Goal: Find specific page/section: Find specific page/section

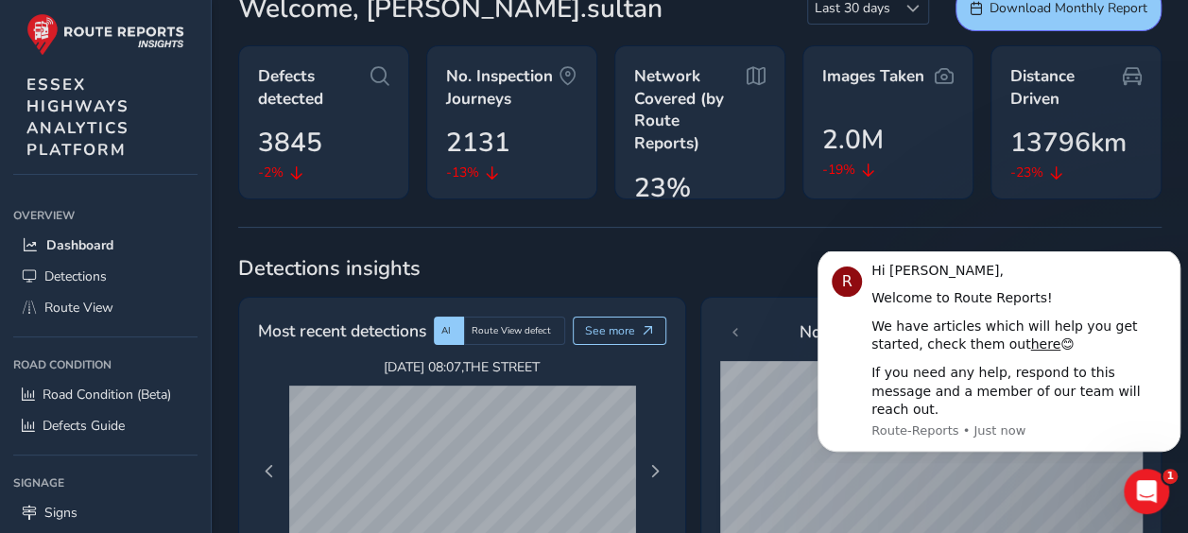
scroll to position [560, 0]
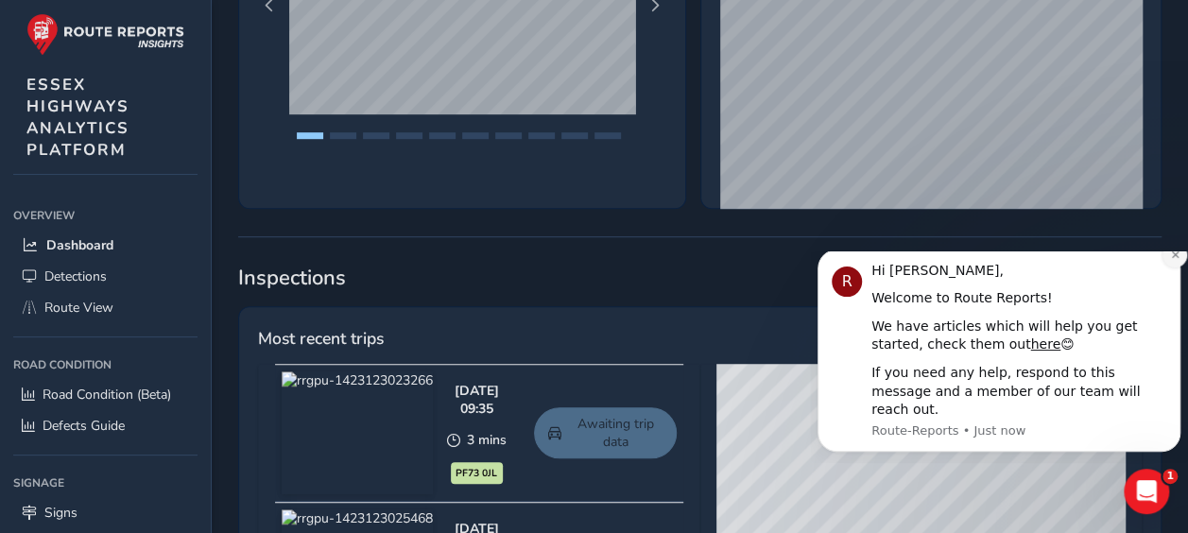
click at [1173, 258] on icon "Dismiss notification" at bounding box center [1174, 254] width 7 height 7
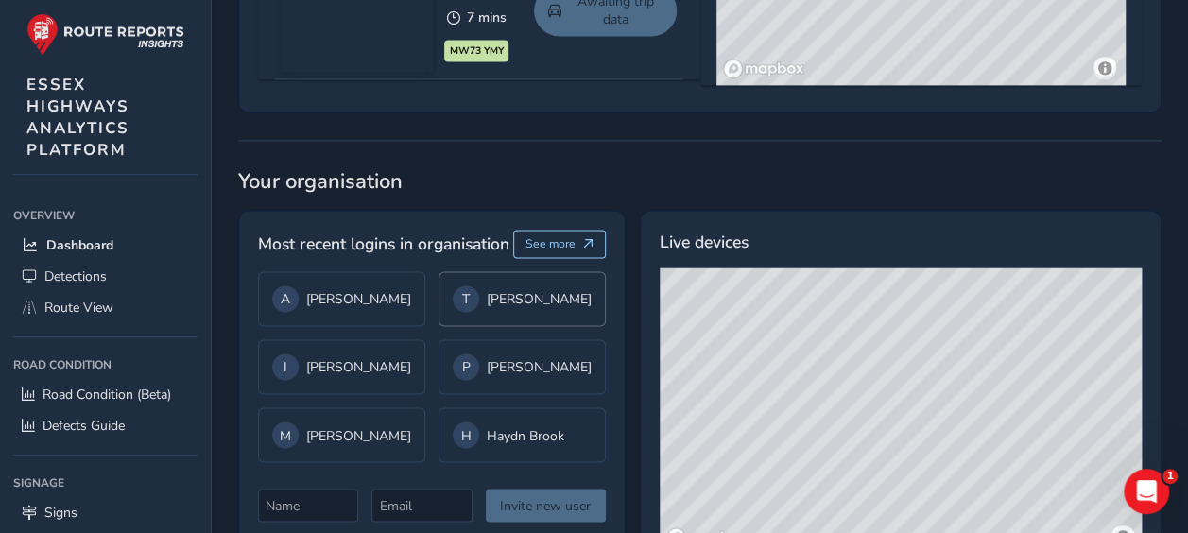
scroll to position [1477, 0]
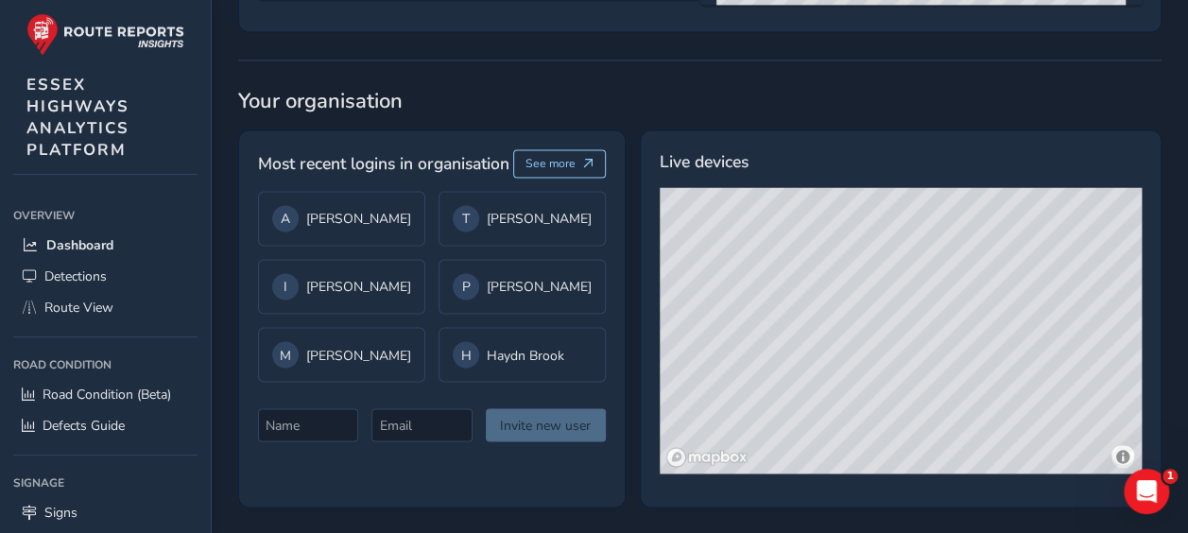
click at [779, 325] on div "© Mapbox © OpenStreetMap Improve this map © Maxar" at bounding box center [902, 330] width 484 height 286
click at [782, 328] on div "© Mapbox © OpenStreetMap Improve this map © Maxar" at bounding box center [902, 330] width 484 height 286
click at [784, 357] on div "© Mapbox © OpenStreetMap Improve this map © Maxar" at bounding box center [902, 330] width 484 height 286
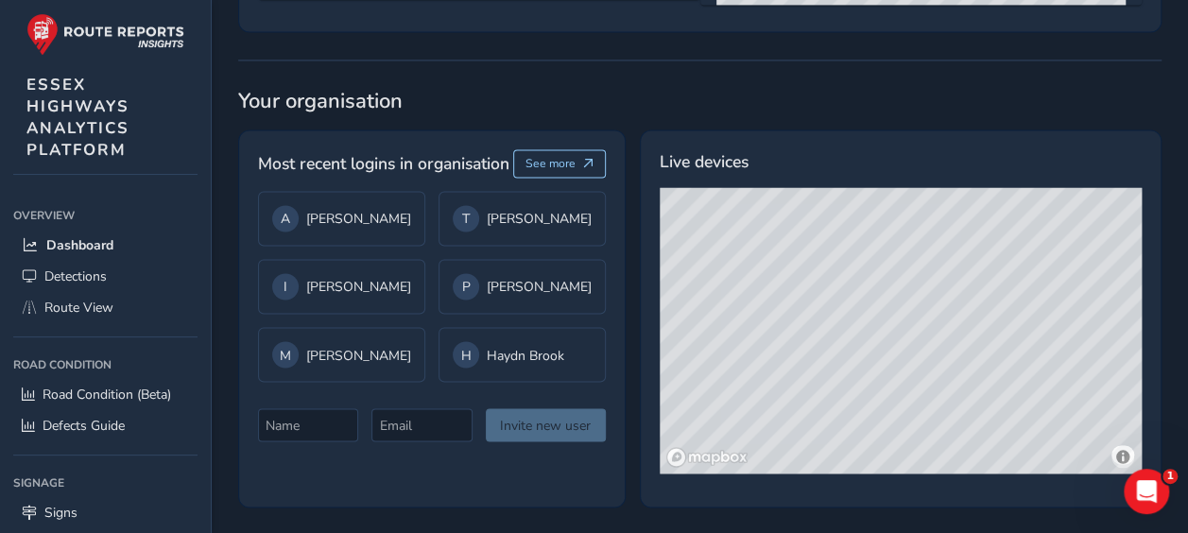
click at [784, 356] on div "© Mapbox © OpenStreetMap Improve this map © Maxar" at bounding box center [902, 330] width 484 height 286
drag, startPoint x: 790, startPoint y: 351, endPoint x: 778, endPoint y: 344, distance: 14.4
click at [789, 351] on div "© Mapbox © OpenStreetMap Improve this map © Maxar" at bounding box center [902, 330] width 484 height 286
click at [512, 359] on div "H Haydn Brook" at bounding box center [522, 354] width 139 height 26
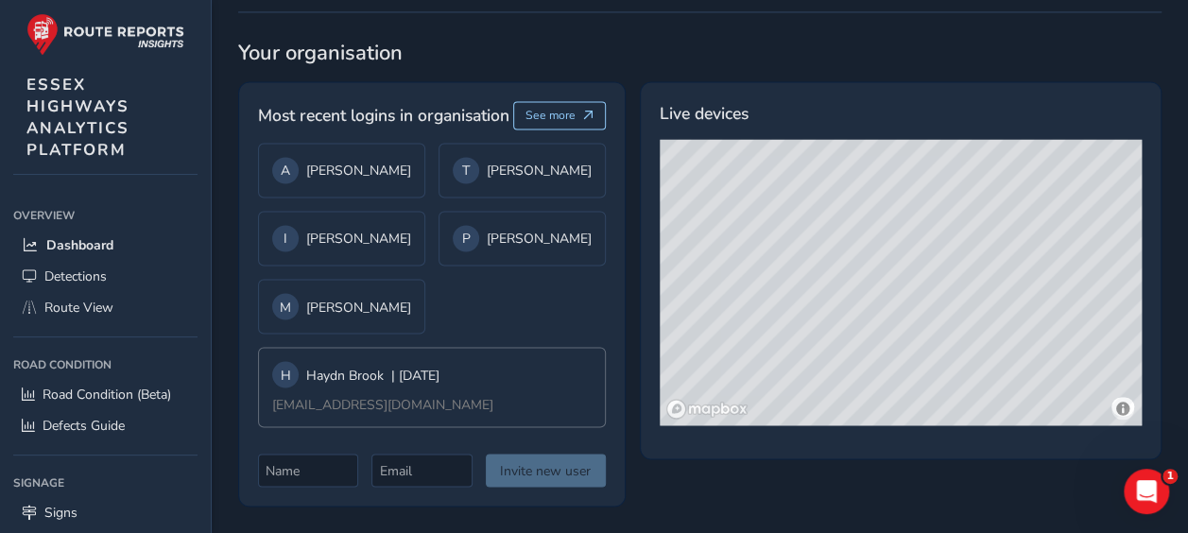
scroll to position [1472, 0]
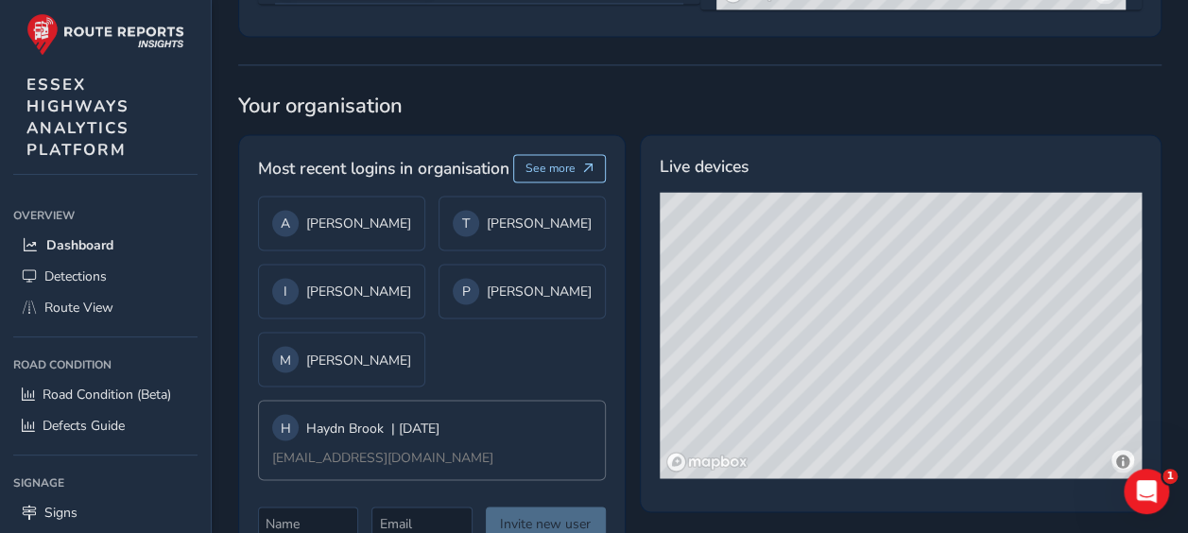
click at [482, 431] on div "H [PERSON_NAME] | [DATE] [PERSON_NAME][EMAIL_ADDRESS][DOMAIN_NAME]" at bounding box center [432, 440] width 348 height 80
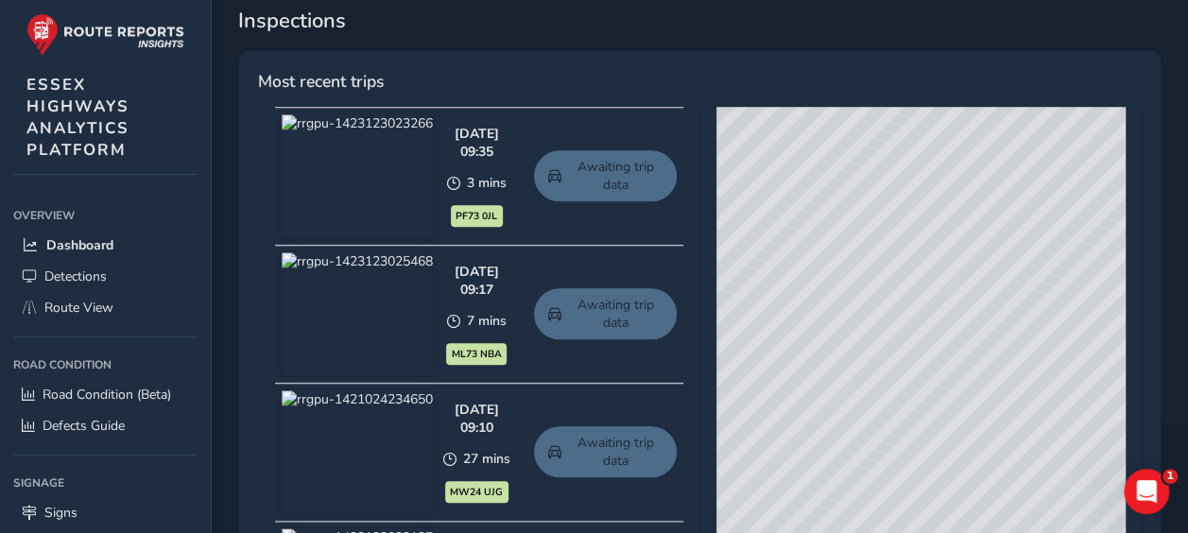
scroll to position [815, 0]
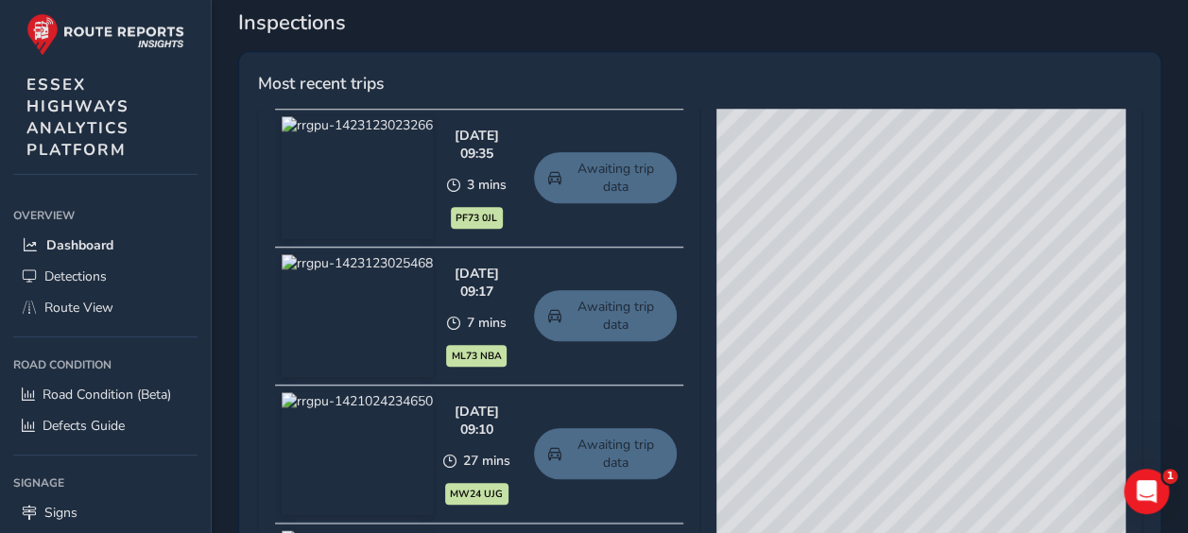
drag, startPoint x: 868, startPoint y: 282, endPoint x: 751, endPoint y: 540, distance: 284.2
drag, startPoint x: 792, startPoint y: 388, endPoint x: 891, endPoint y: 414, distance: 102.4
click at [939, 500] on div "© Mapbox © OpenStreetMap Improve this map © Maxar" at bounding box center [920, 387] width 409 height 557
drag, startPoint x: 882, startPoint y: 344, endPoint x: 1037, endPoint y: 387, distance: 160.9
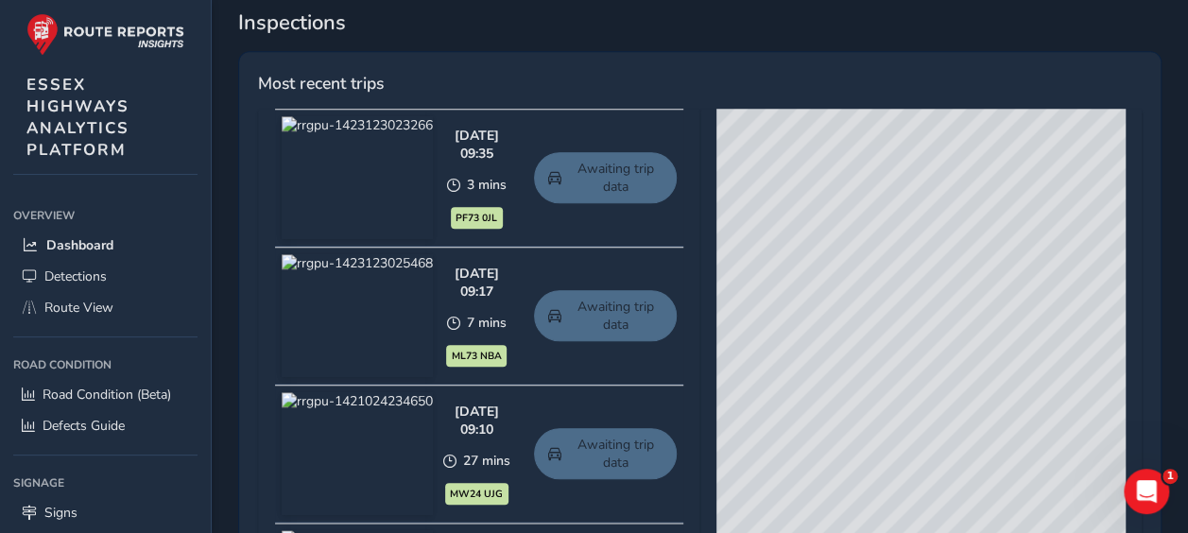
click at [1037, 387] on div "© Mapbox © OpenStreetMap Improve this map © Maxar" at bounding box center [920, 387] width 409 height 557
click at [74, 306] on span "Route View" at bounding box center [78, 308] width 69 height 18
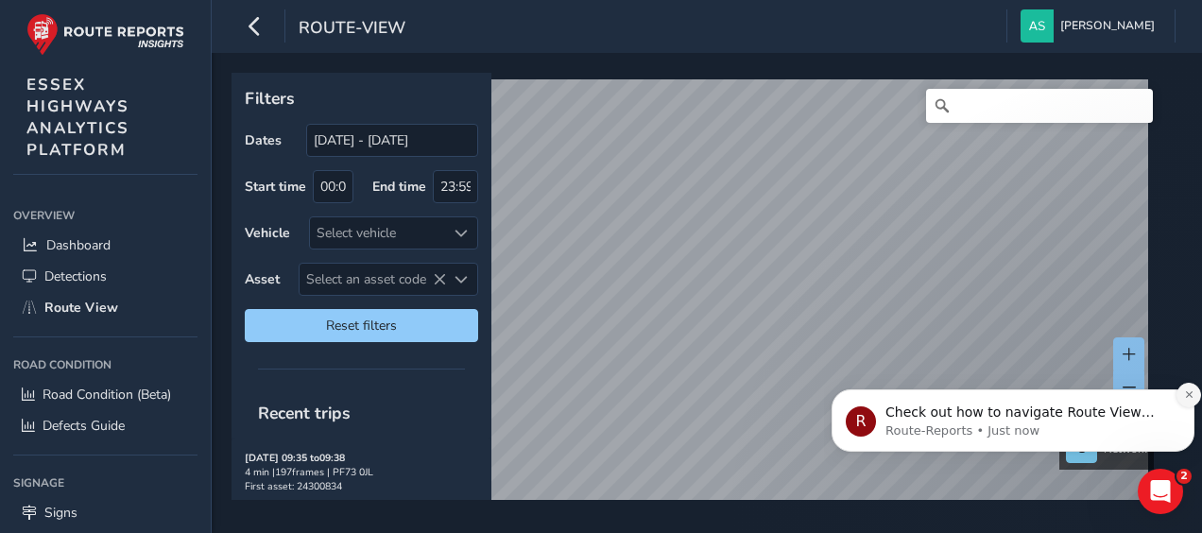
click at [1188, 400] on icon "Dismiss notification" at bounding box center [1189, 394] width 10 height 10
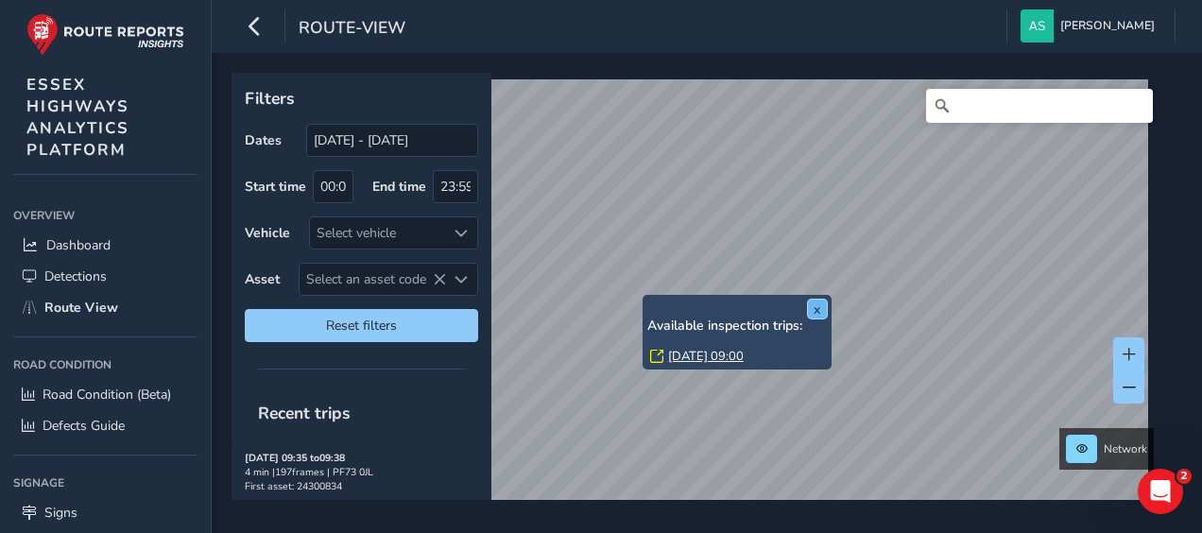
click at [815, 308] on button "x" at bounding box center [817, 309] width 19 height 19
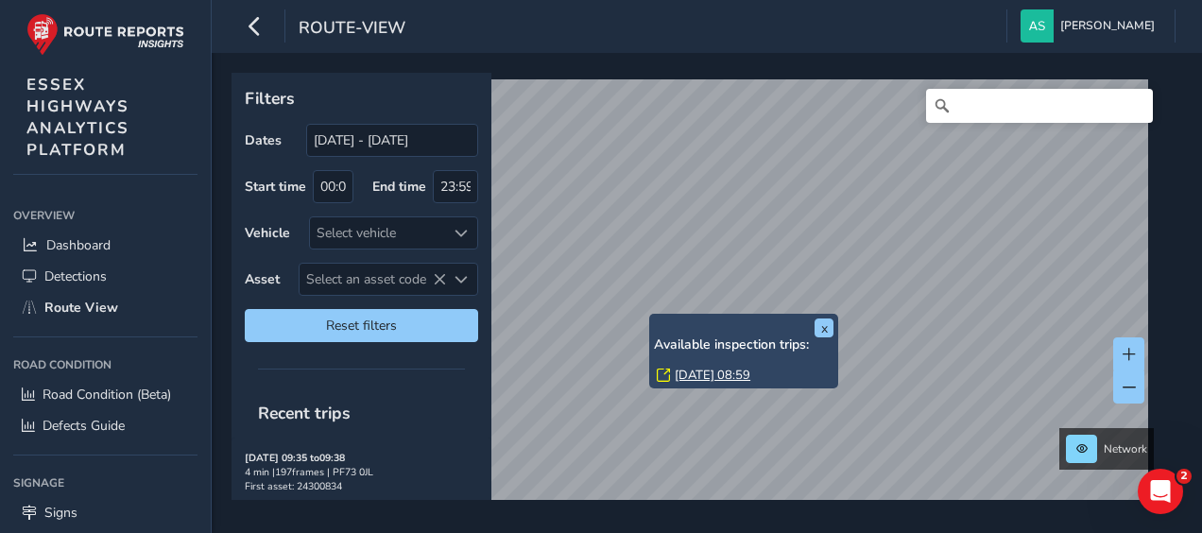
click at [650, 317] on div "x Available inspection trips: [GEOGRAPHIC_DATA][DATE] 08:59" at bounding box center [743, 351] width 189 height 75
click at [697, 374] on link "[DATE] 08:59" at bounding box center [713, 375] width 76 height 17
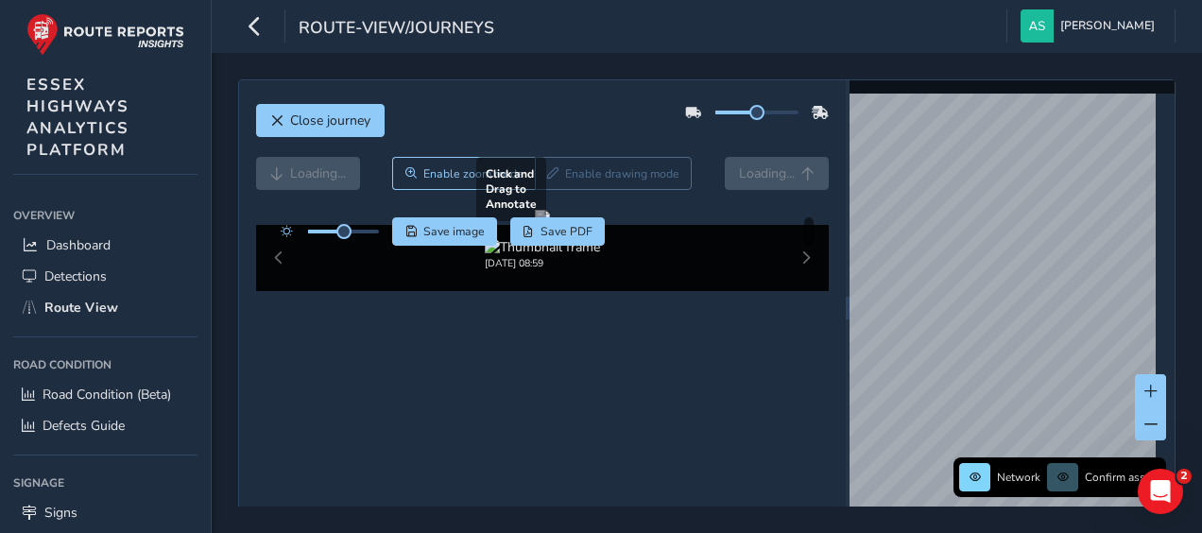
drag, startPoint x: 568, startPoint y: 366, endPoint x: 559, endPoint y: 445, distance: 79.8
click at [550, 225] on div at bounding box center [542, 217] width 15 height 15
drag, startPoint x: 512, startPoint y: 418, endPoint x: 561, endPoint y: 306, distance: 121.8
click at [550, 225] on div at bounding box center [542, 217] width 15 height 15
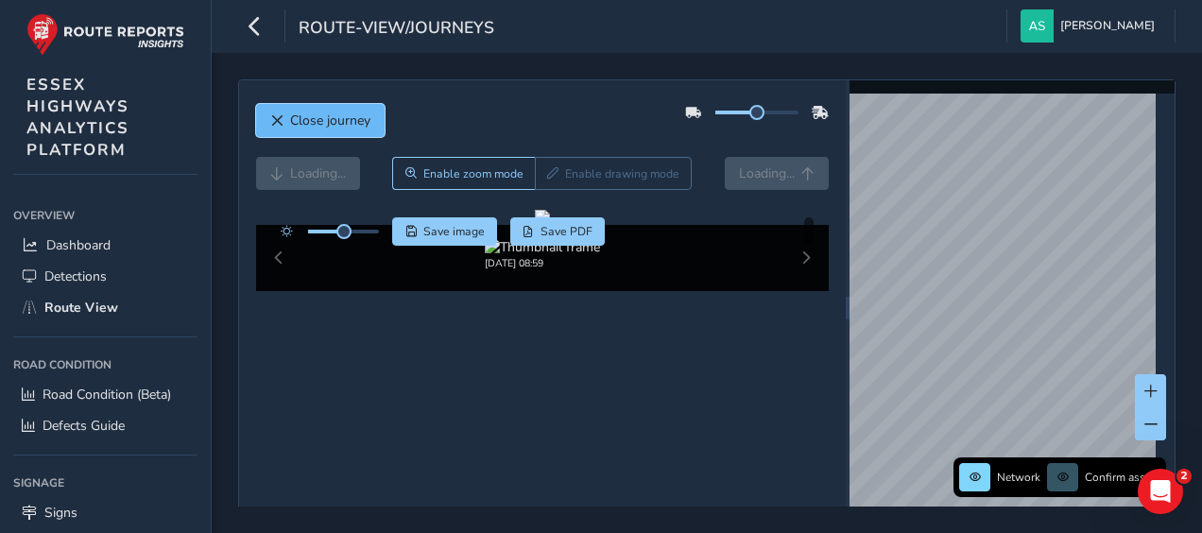
click at [305, 125] on span "Close journey" at bounding box center [330, 120] width 80 height 18
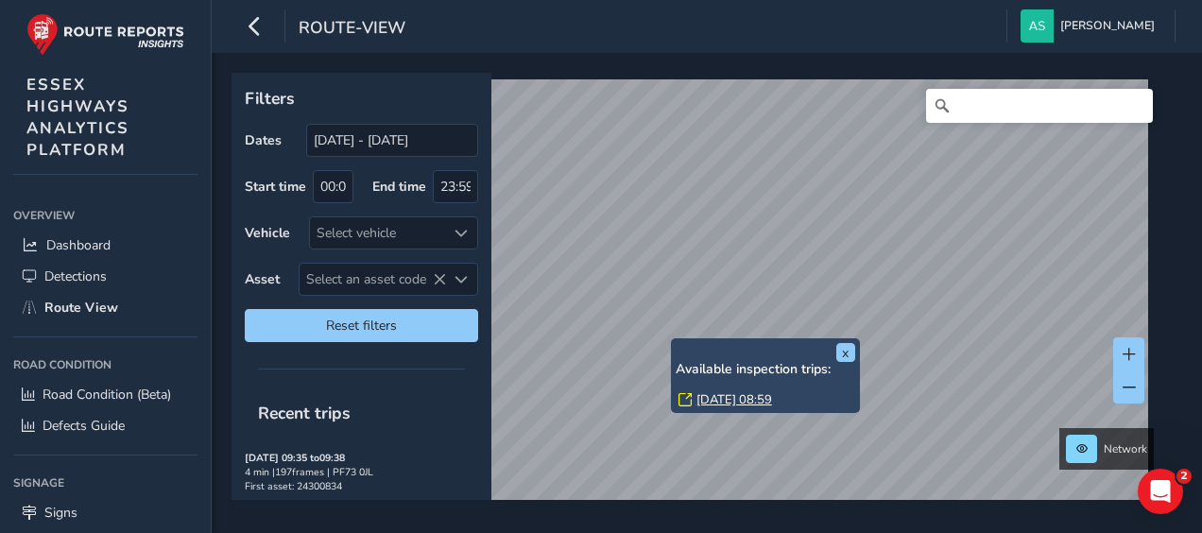
click at [722, 404] on link "[DATE] 08:59" at bounding box center [734, 399] width 76 height 17
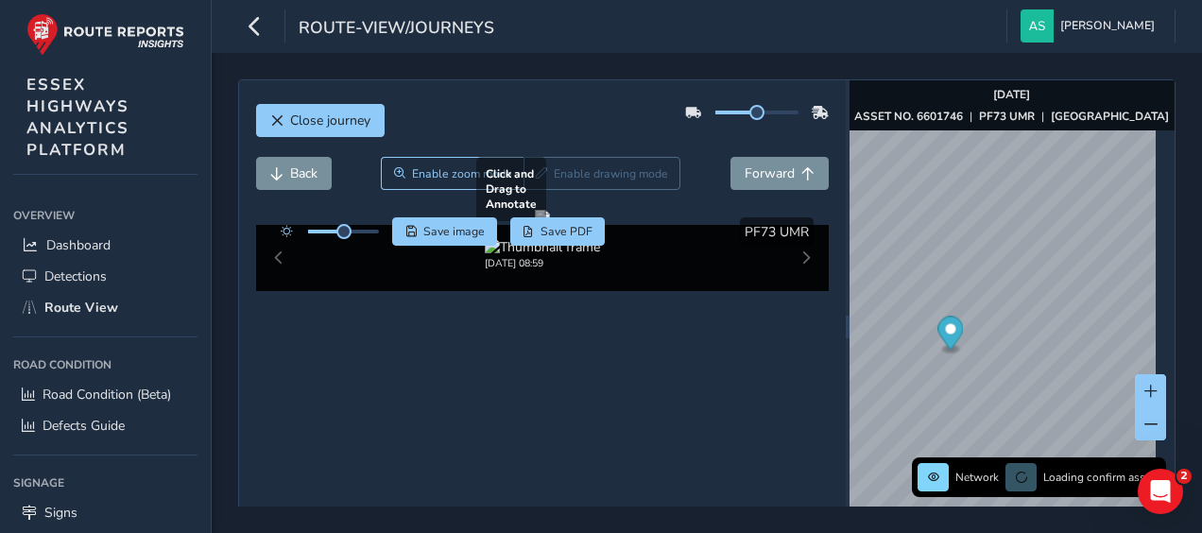
drag, startPoint x: 345, startPoint y: 365, endPoint x: 554, endPoint y: 320, distance: 213.5
click at [550, 225] on div at bounding box center [542, 217] width 15 height 15
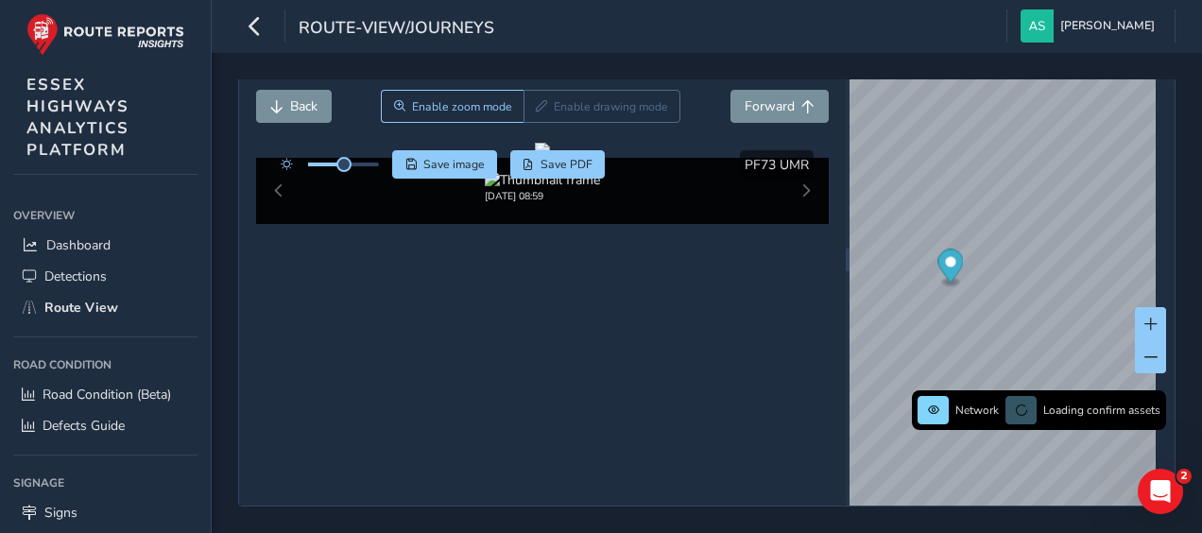
click at [797, 224] on div "[DATE] 08:59" at bounding box center [543, 191] width 574 height 66
click at [792, 224] on div "[DATE] 08:59" at bounding box center [543, 191] width 574 height 66
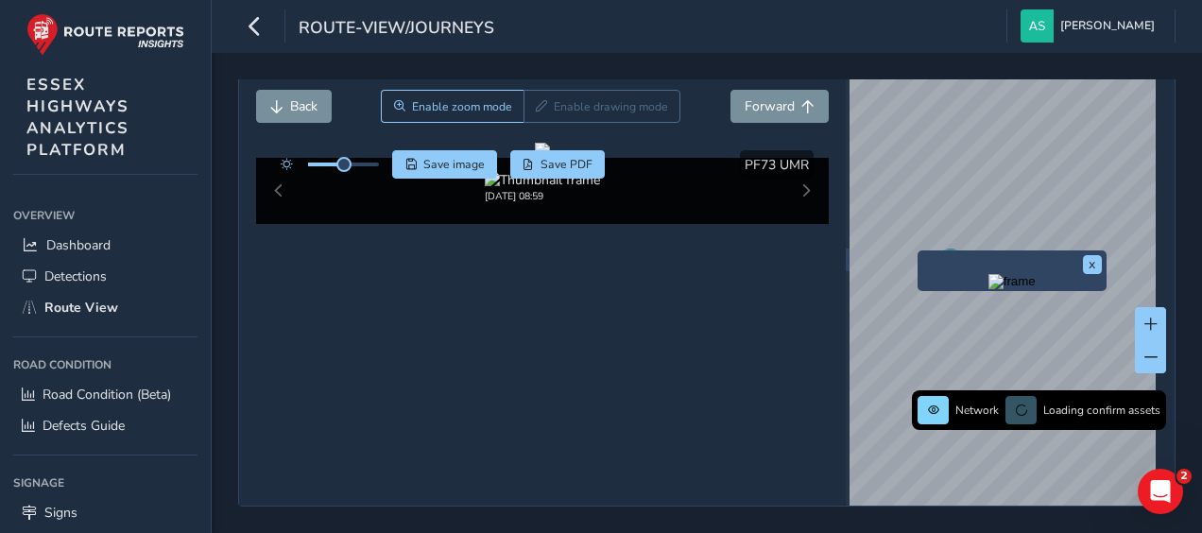
click at [920, 250] on div "x" at bounding box center [1011, 270] width 189 height 41
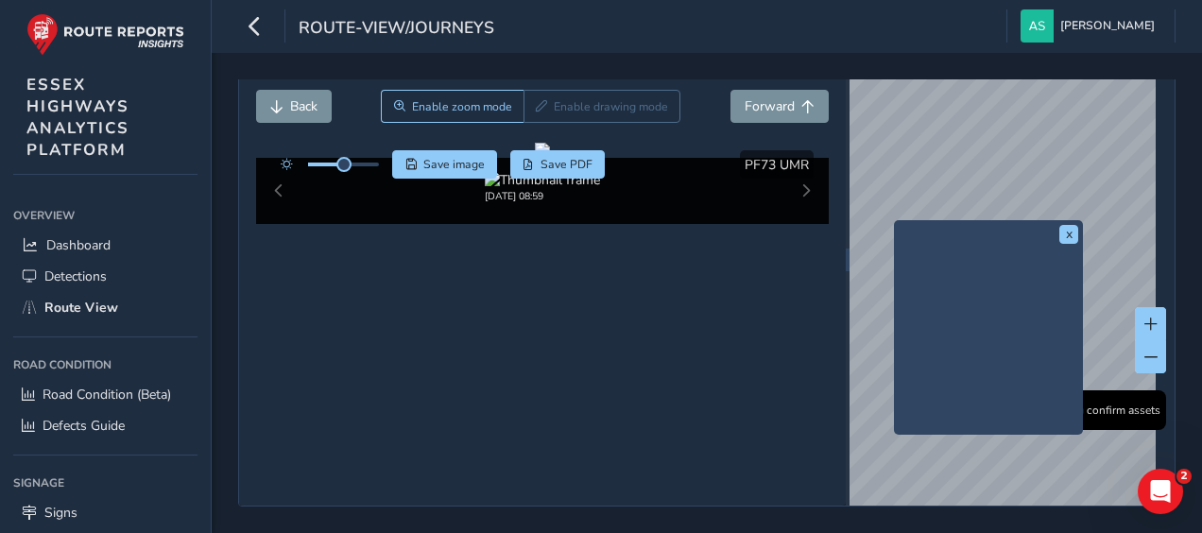
click at [896, 220] on div "x" at bounding box center [988, 240] width 189 height 41
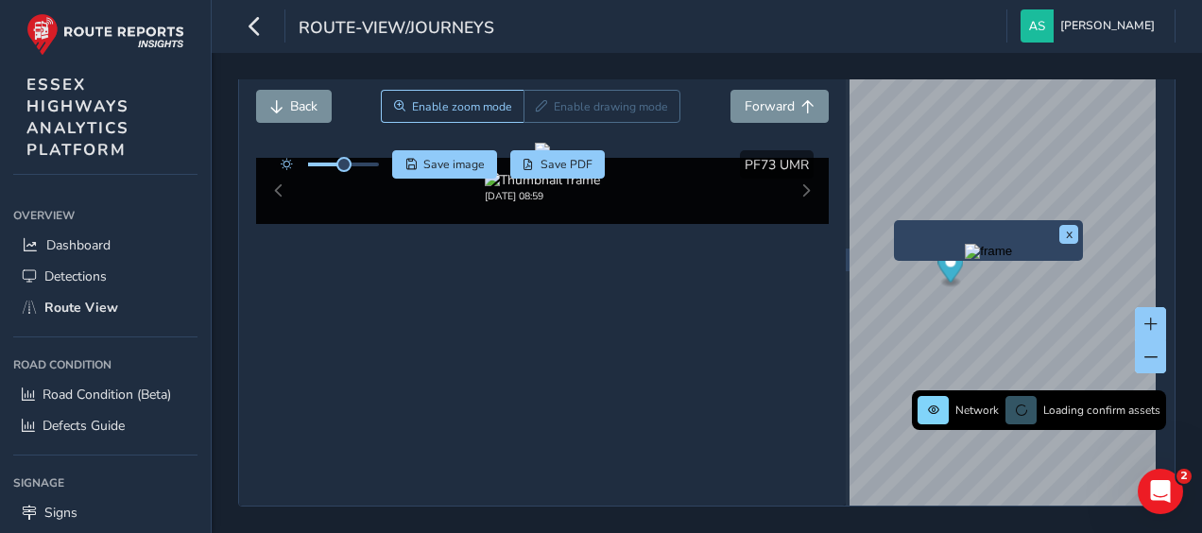
click at [1012, 246] on img "Preview frame" at bounding box center [988, 251] width 47 height 15
click at [1066, 225] on button "x" at bounding box center [1068, 234] width 19 height 19
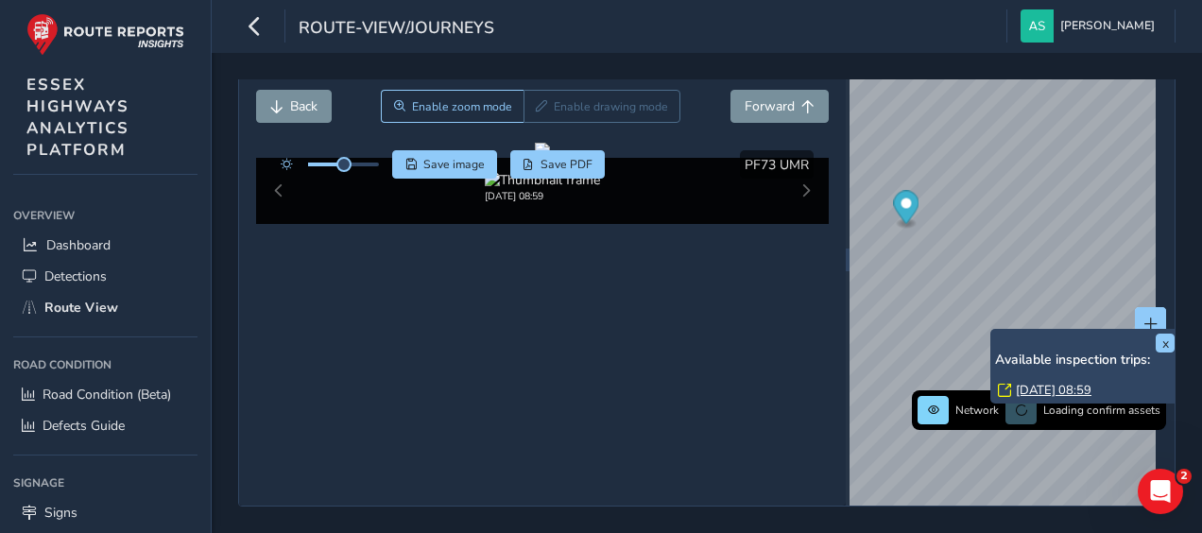
click at [1032, 382] on link "[DATE] 08:59" at bounding box center [1054, 390] width 76 height 17
click at [994, 329] on div "x Available inspection trips: [GEOGRAPHIC_DATA][DATE] 08:59" at bounding box center [1084, 366] width 189 height 75
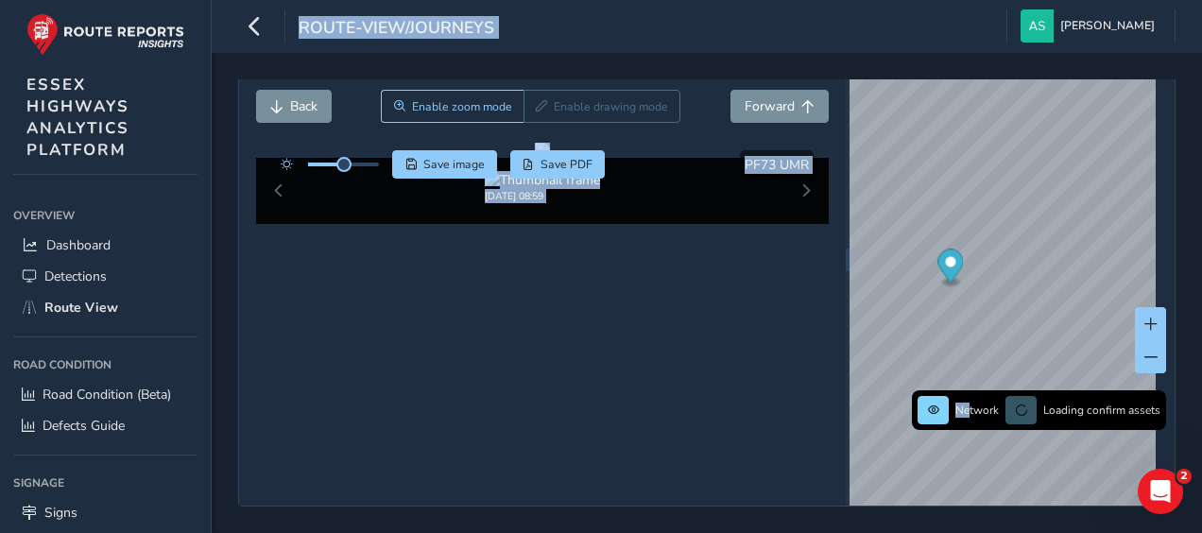
click at [958, 310] on div "Network Loading confirm assets [DATE] ASSET NO. 6601746 | PF73 UMR | [GEOGRAPHI…" at bounding box center [1012, 259] width 326 height 492
drag, startPoint x: 958, startPoint y: 309, endPoint x: 960, endPoint y: 346, distance: 36.9
click at [960, 403] on span "Network" at bounding box center [976, 410] width 43 height 15
click at [926, 396] on button at bounding box center [932, 410] width 31 height 28
